Goal: Task Accomplishment & Management: Complete application form

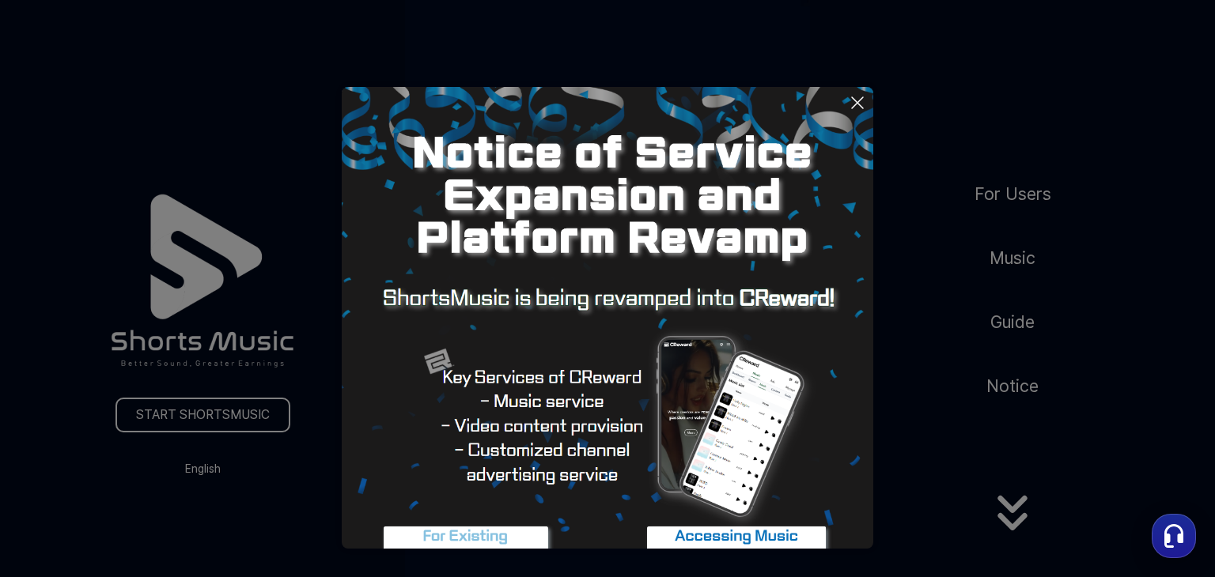
click at [733, 538] on img at bounding box center [736, 546] width 198 height 59
click at [453, 535] on img at bounding box center [466, 546] width 198 height 59
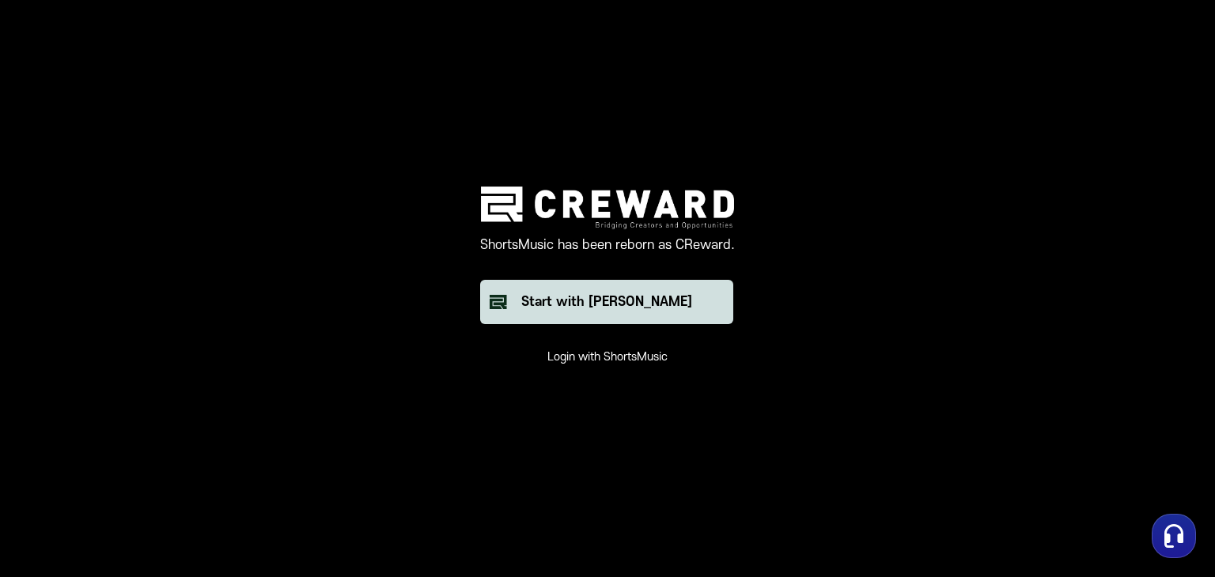
click at [577, 306] on div "Start with [PERSON_NAME]" at bounding box center [606, 302] width 171 height 19
